Goal: Information Seeking & Learning: Learn about a topic

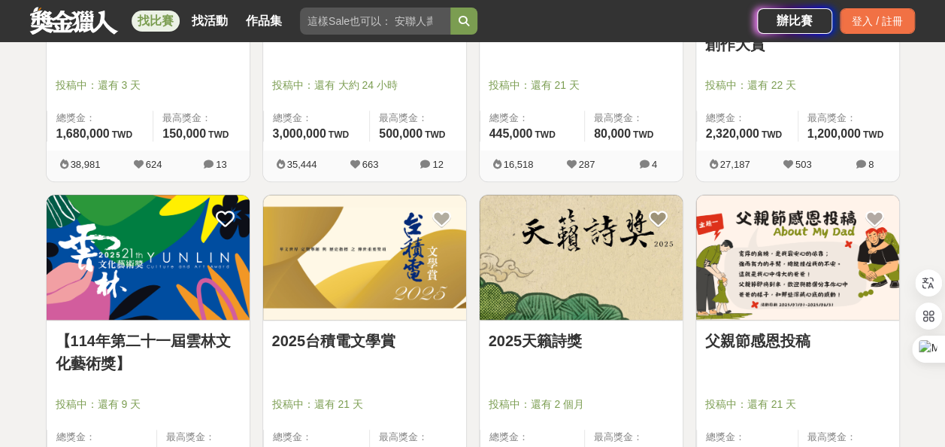
scroll to position [602, 0]
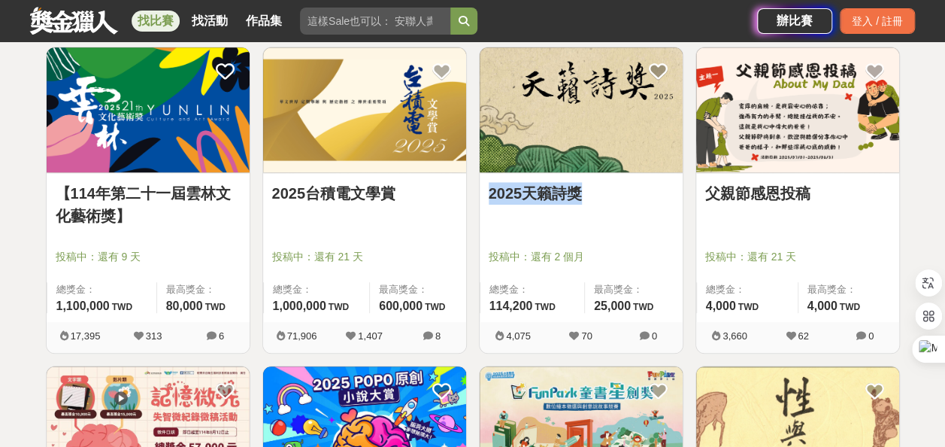
drag, startPoint x: 480, startPoint y: 197, endPoint x: 620, endPoint y: 195, distance: 139.9
click at [620, 195] on div "2025天籟詩獎 投稿中：還有 2 個月 總獎金： 114,200 114,200 TWD 最高獎金： 25,000 TWD" at bounding box center [581, 247] width 203 height 149
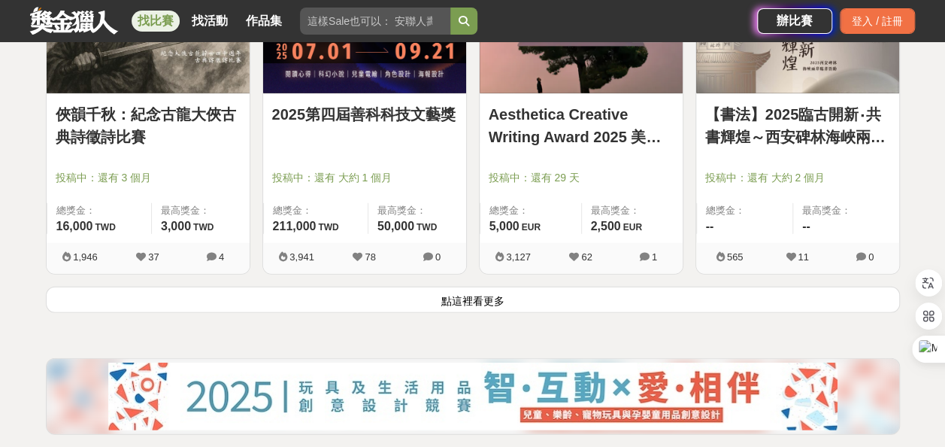
scroll to position [1956, 0]
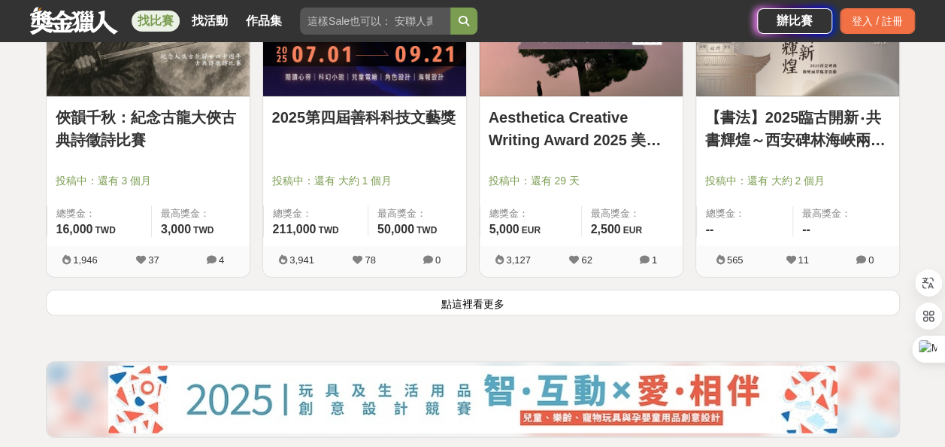
click at [405, 316] on button "點這裡看更多" at bounding box center [473, 303] width 854 height 26
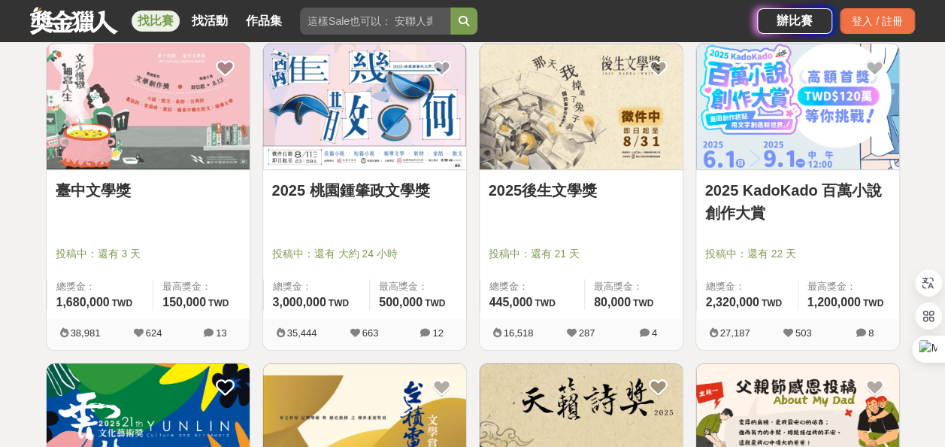
scroll to position [301, 0]
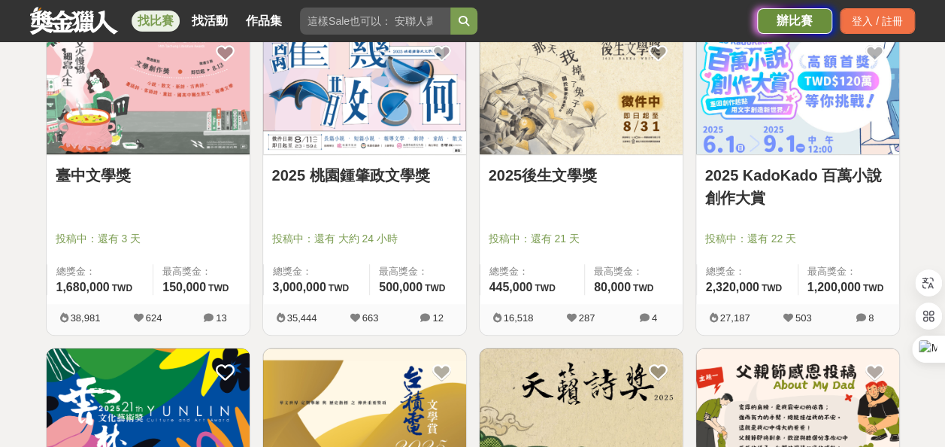
click at [776, 12] on div "辦比賽" at bounding box center [794, 21] width 75 height 26
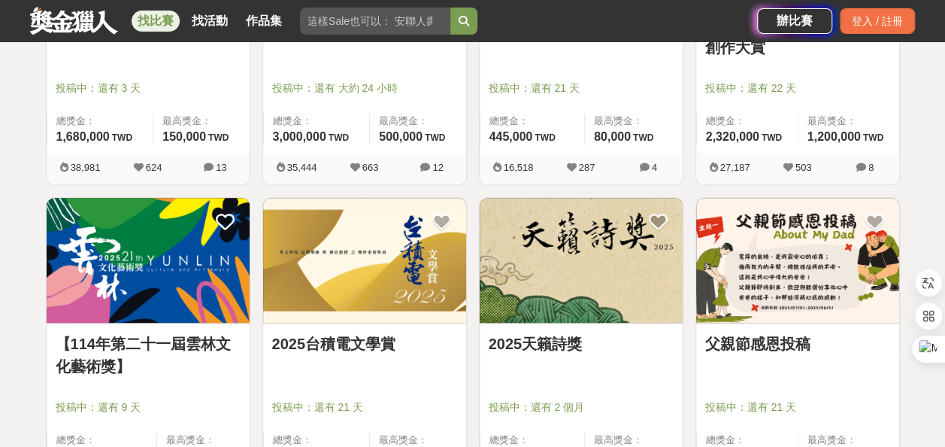
scroll to position [602, 0]
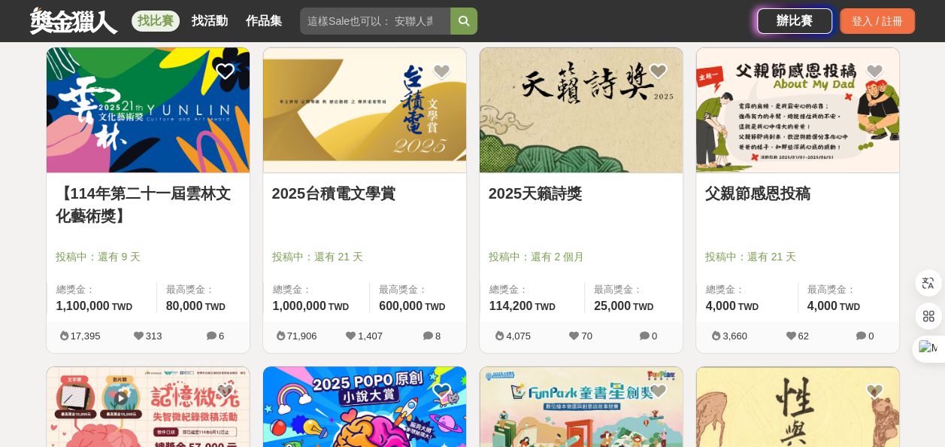
click at [605, 187] on link "2025天籟詩獎" at bounding box center [581, 193] width 185 height 23
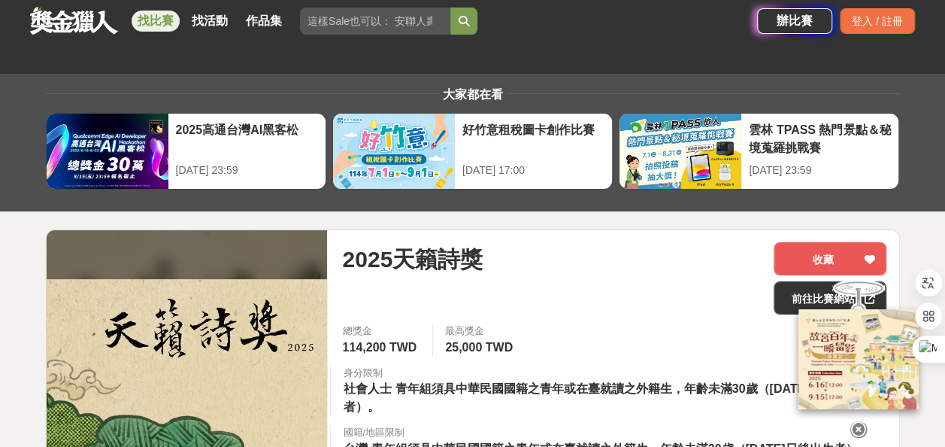
click at [465, 266] on div "2025天籟詩獎" at bounding box center [552, 259] width 420 height 34
click at [856, 421] on icon at bounding box center [859, 429] width 17 height 17
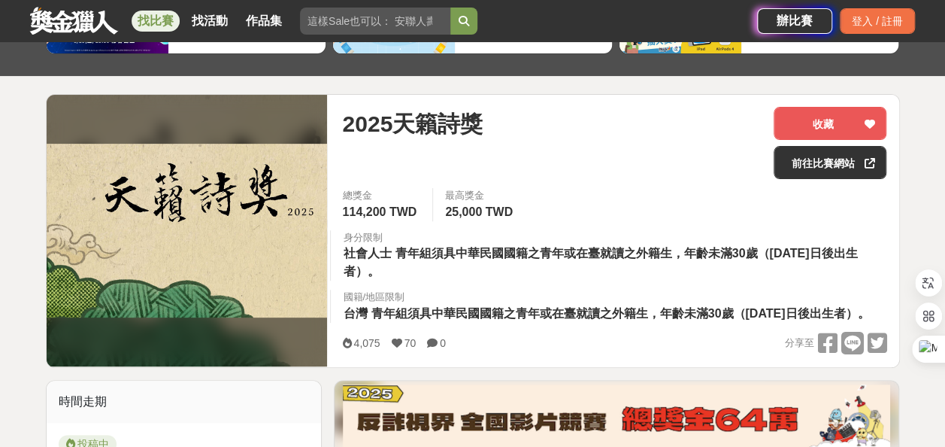
scroll to position [150, 0]
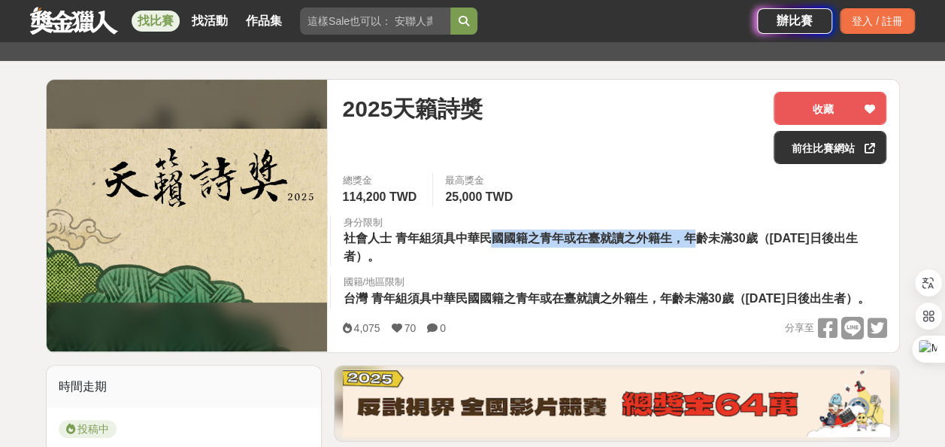
drag, startPoint x: 743, startPoint y: 250, endPoint x: 511, endPoint y: 254, distance: 232.5
click at [511, 254] on span "青年組須具中華民國國籍之青年或在臺就讀之外籍生，年齡未滿30歲（[DATE]日後出生者）。" at bounding box center [600, 247] width 514 height 31
drag, startPoint x: 511, startPoint y: 254, endPoint x: 358, endPoint y: 254, distance: 152.7
click at [358, 244] on span "社會人士" at bounding box center [367, 238] width 48 height 13
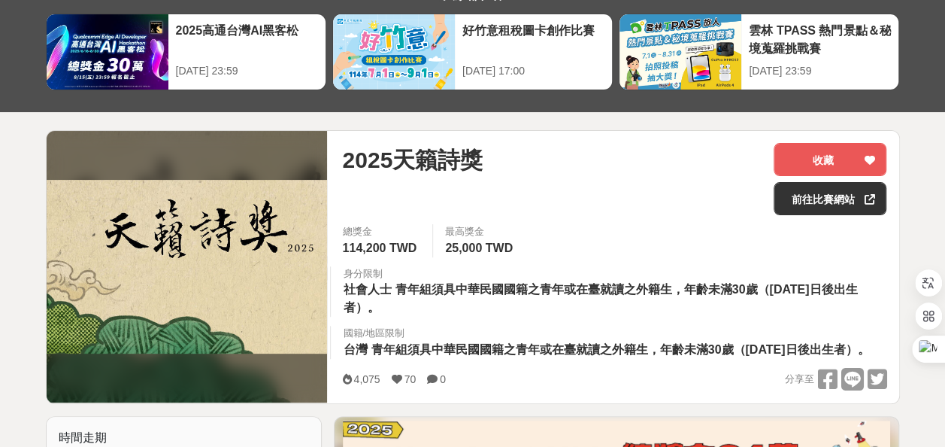
scroll to position [0, 0]
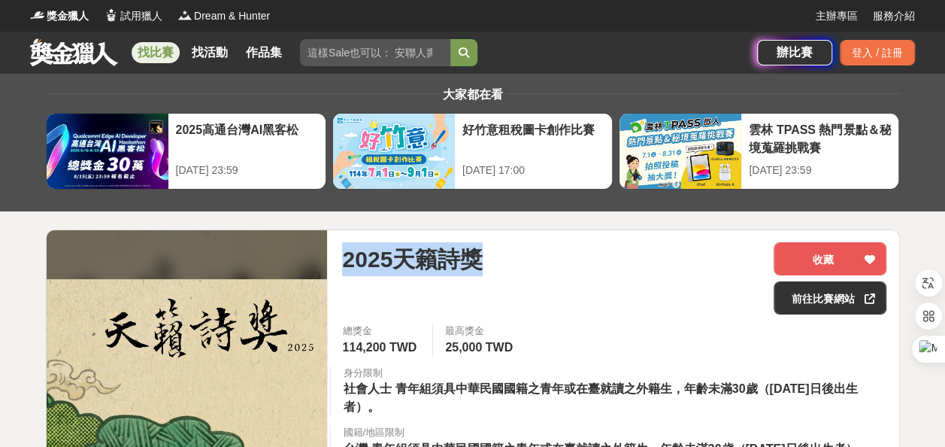
drag, startPoint x: 339, startPoint y: 266, endPoint x: 478, endPoint y: 272, distance: 138.5
click at [478, 272] on div "2025天籟詩獎 收藏 前往比賽網站 總獎金 114,200 TWD 最高獎金 25,000 TWD 身分限制 社會人士 青年組須具中華民國國籍之青年或在臺就…" at bounding box center [614, 366] width 569 height 272
drag, startPoint x: 478, startPoint y: 272, endPoint x: 472, endPoint y: 340, distance: 68.0
click at [471, 338] on span "最高獎金" at bounding box center [480, 330] width 71 height 15
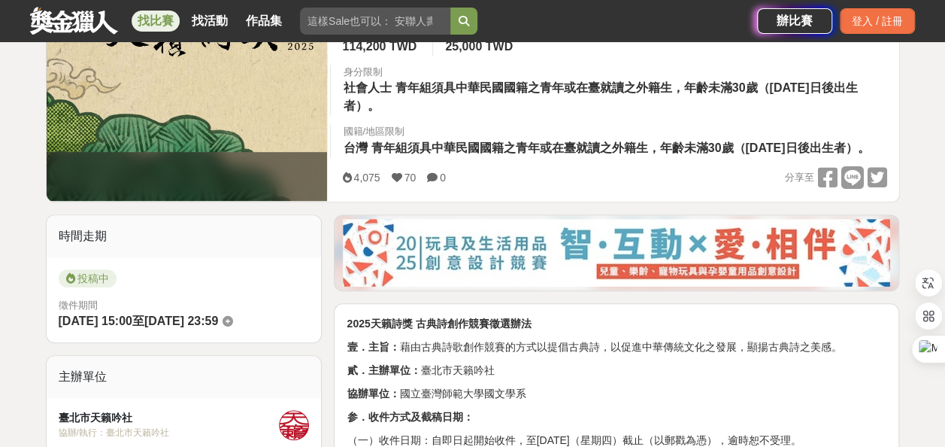
scroll to position [451, 0]
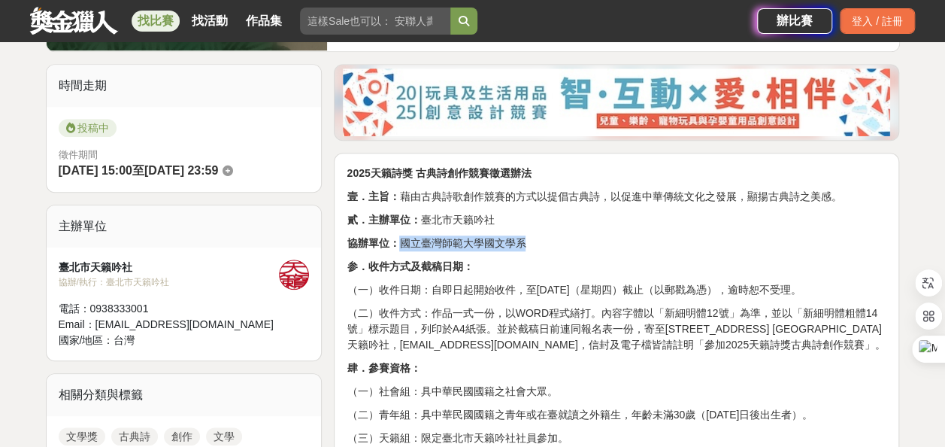
drag, startPoint x: 425, startPoint y: 320, endPoint x: 658, endPoint y: 323, distance: 233.2
click at [658, 251] on p "協辦單位： 國立臺灣師範大學國文學系" at bounding box center [617, 243] width 540 height 16
drag, startPoint x: 658, startPoint y: 323, endPoint x: 496, endPoint y: 290, distance: 164.9
click at [496, 228] on p "貳．主辦單位： 臺北市天籟吟社" at bounding box center [617, 220] width 540 height 16
drag, startPoint x: 448, startPoint y: 290, endPoint x: 563, endPoint y: 290, distance: 114.3
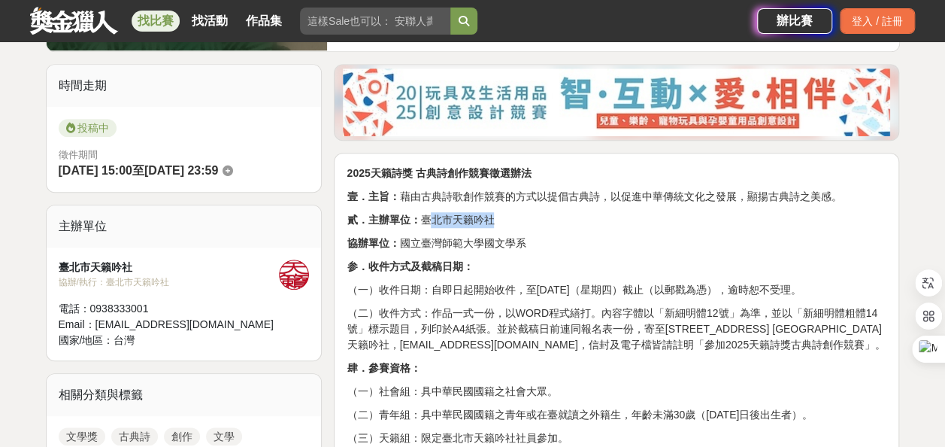
click at [563, 228] on p "貳．主辦單位： 臺北市天籟吟社" at bounding box center [617, 220] width 540 height 16
drag, startPoint x: 563, startPoint y: 290, endPoint x: 491, endPoint y: 326, distance: 80.1
click at [491, 251] on p "協辦單位： 國立臺灣師範大學國文學系" at bounding box center [617, 243] width 540 height 16
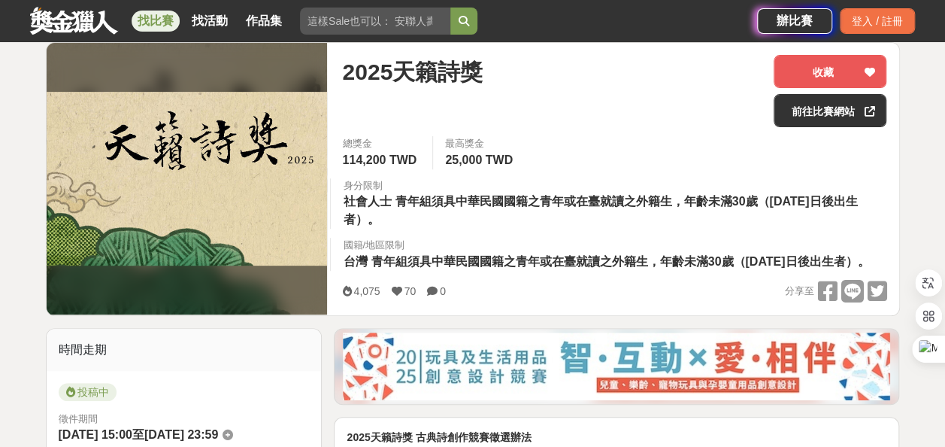
scroll to position [150, 0]
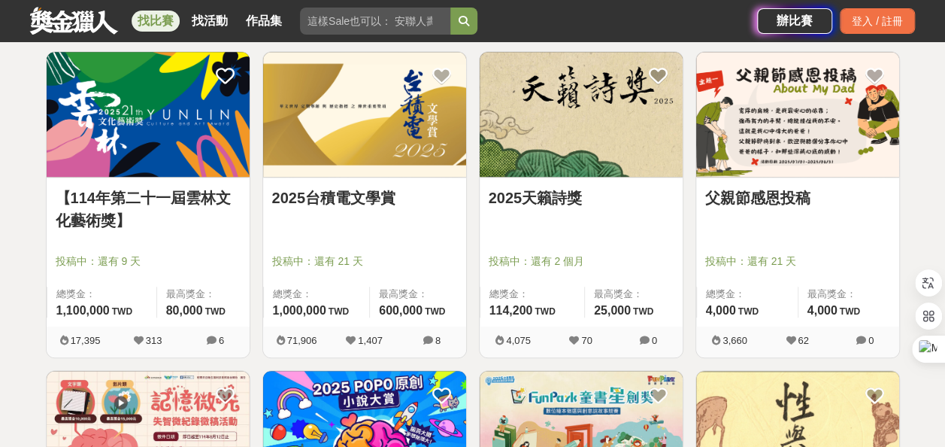
scroll to position [602, 0]
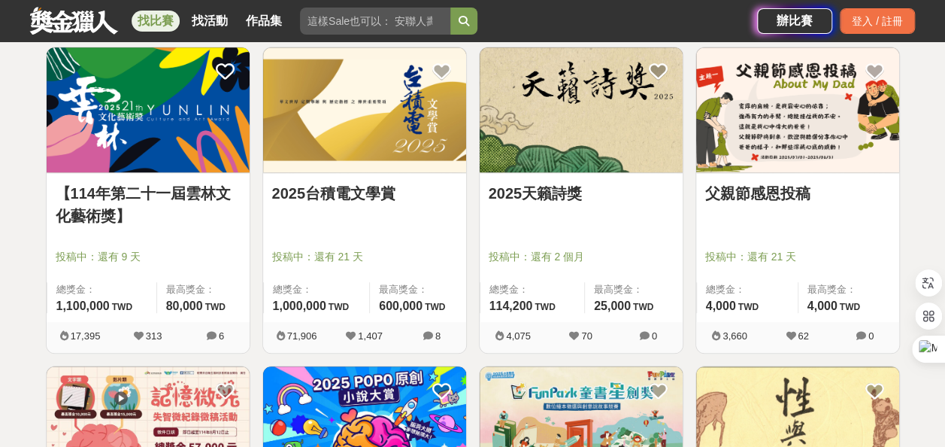
drag, startPoint x: 568, startPoint y: 129, endPoint x: 523, endPoint y: 232, distance: 112.2
drag, startPoint x: 523, startPoint y: 232, endPoint x: -3, endPoint y: 247, distance: 526.7
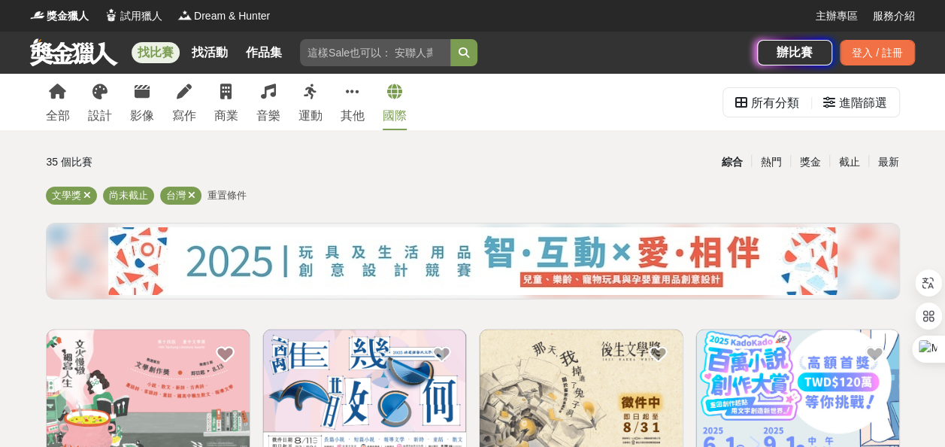
click at [402, 99] on div at bounding box center [394, 91] width 15 height 15
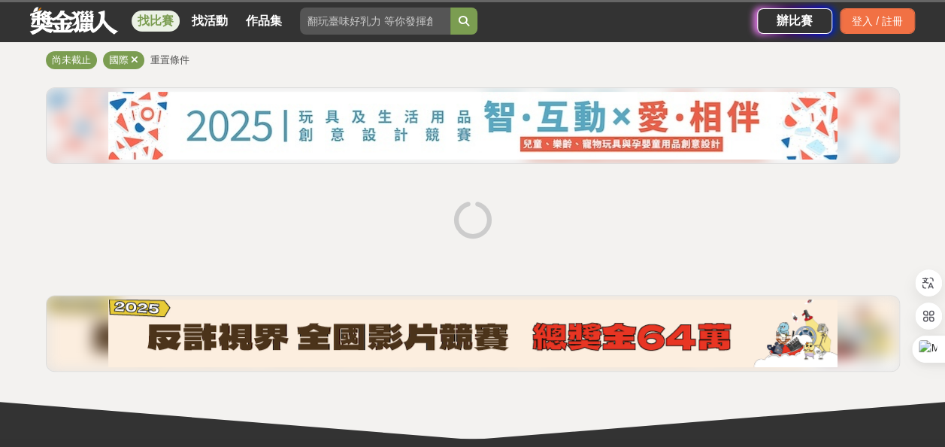
scroll to position [150, 0]
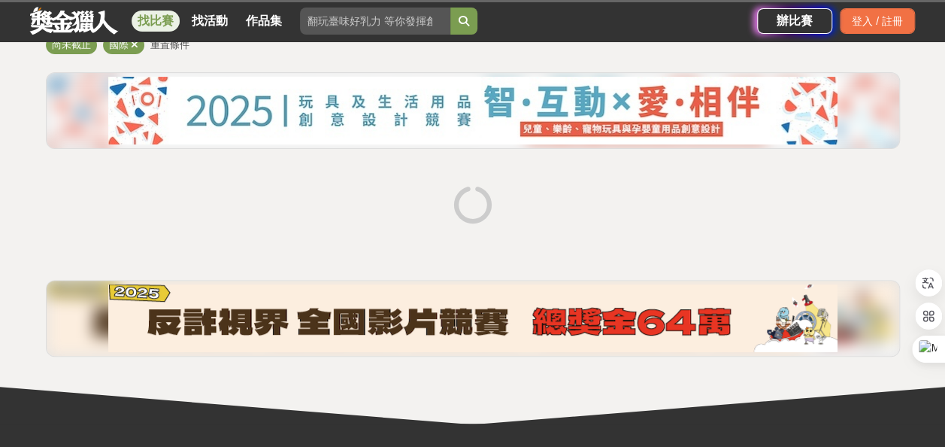
click at [354, 18] on input "search" at bounding box center [375, 21] width 150 height 27
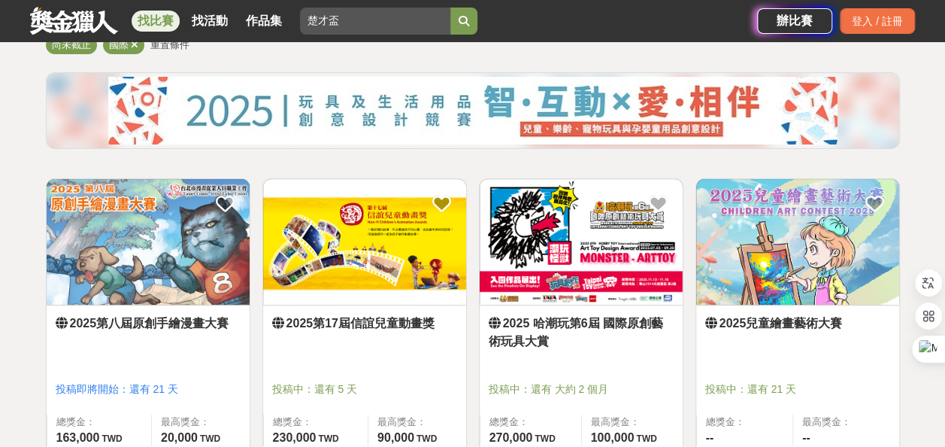
type input "楚才盃"
click at [451, 8] on button "submit" at bounding box center [464, 21] width 27 height 27
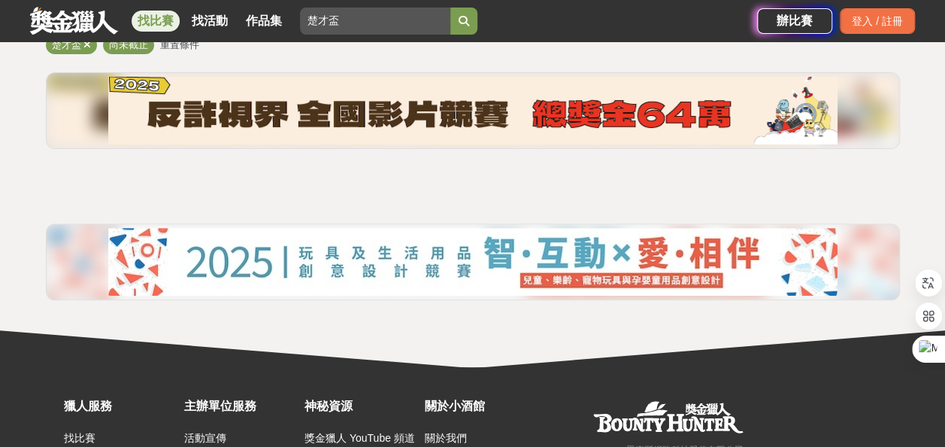
drag, startPoint x: 426, startPoint y: 30, endPoint x: 311, endPoint y: 26, distance: 115.2
click at [311, 27] on div "找比賽 找活動 作品集 楚才盃" at bounding box center [393, 21] width 727 height 42
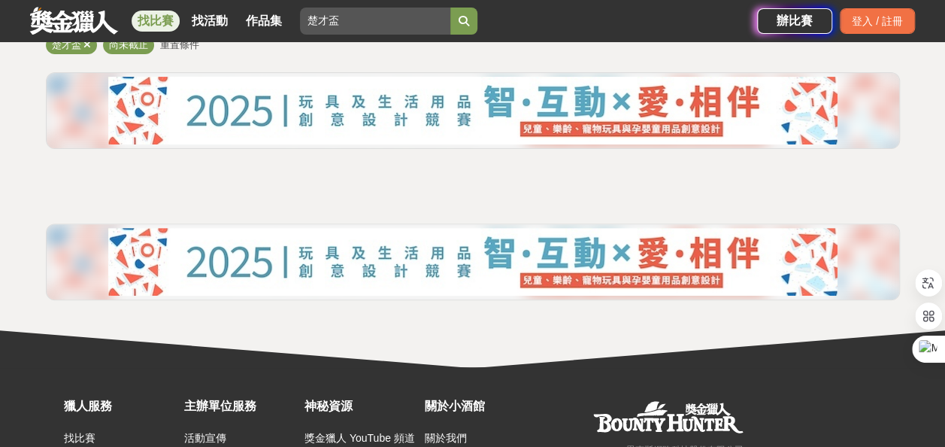
click at [81, 9] on link at bounding box center [74, 20] width 91 height 29
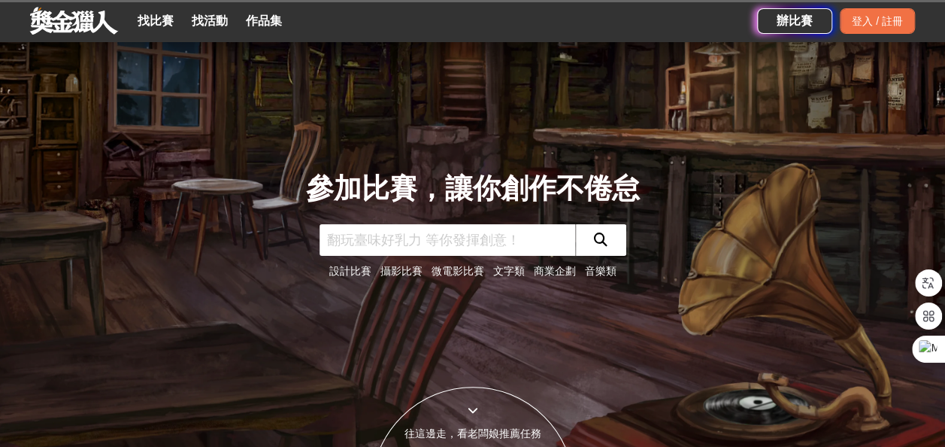
click at [83, 29] on link at bounding box center [74, 20] width 91 height 29
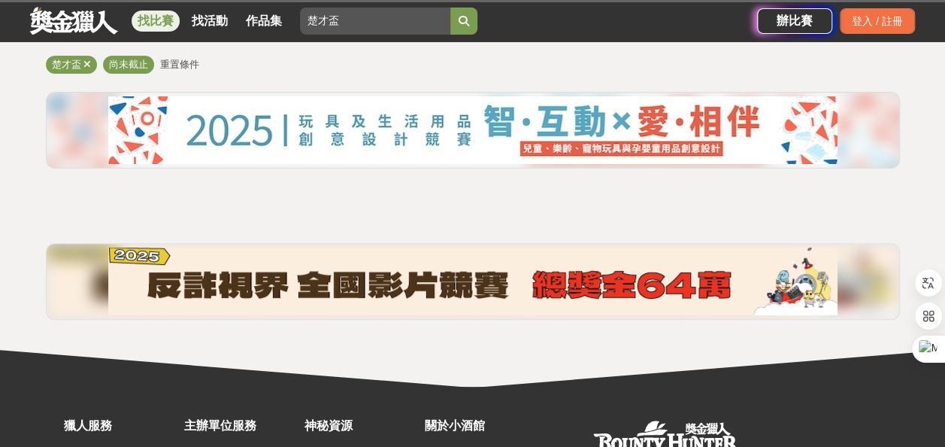
scroll to position [150, 0]
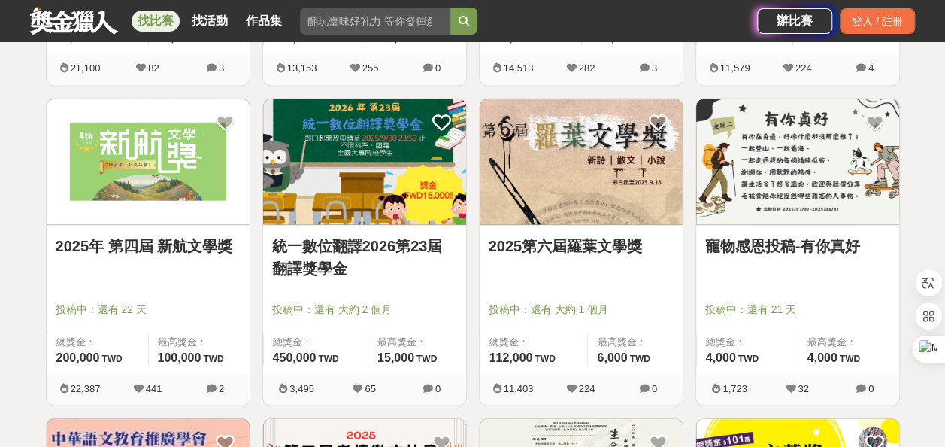
scroll to position [1203, 0]
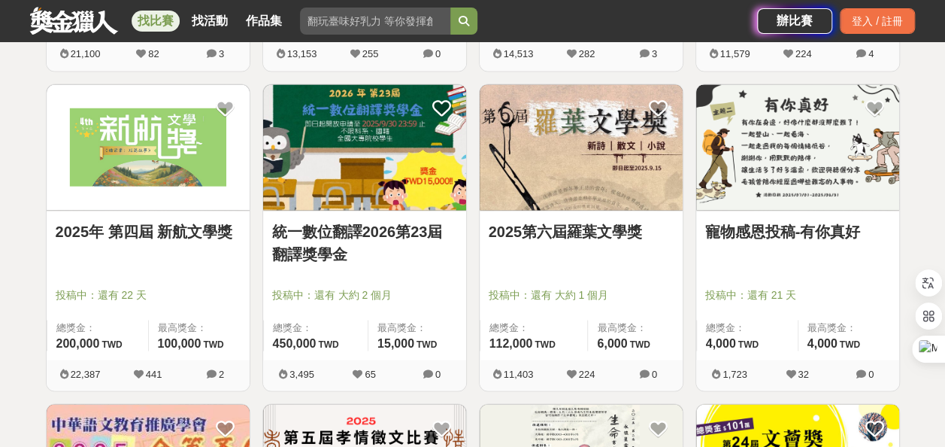
click at [367, 35] on div "找比賽 找活動 作品集" at bounding box center [393, 21] width 727 height 42
click at [355, 15] on input "search" at bounding box center [375, 21] width 150 height 27
type input "台南"
click at [451, 8] on button "submit" at bounding box center [464, 21] width 27 height 27
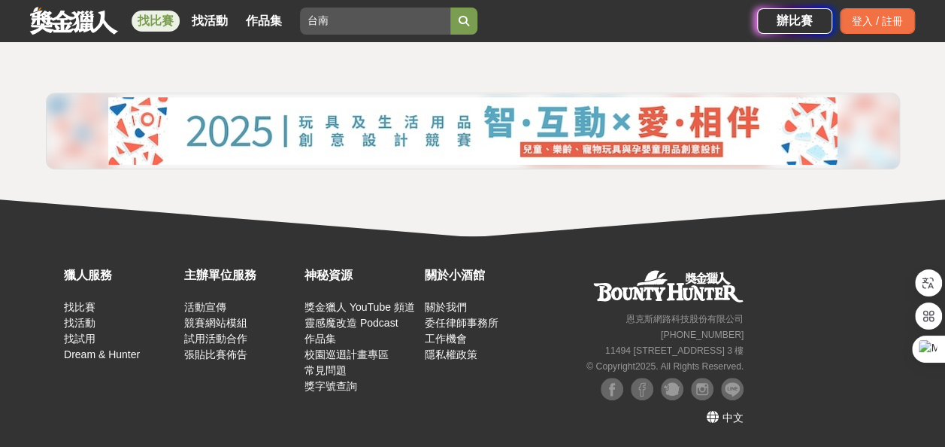
scroll to position [326, 0]
click at [451, 20] on input "台南" at bounding box center [375, 21] width 150 height 27
